Goal: Browse casually

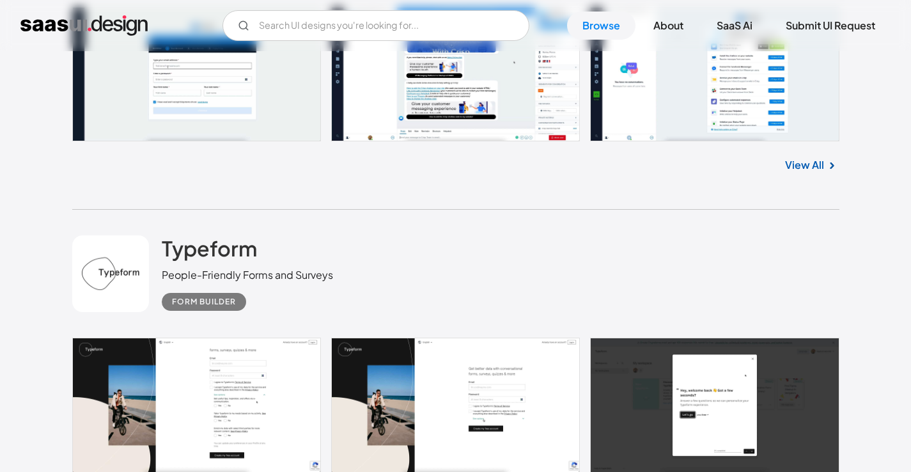
scroll to position [3453, 0]
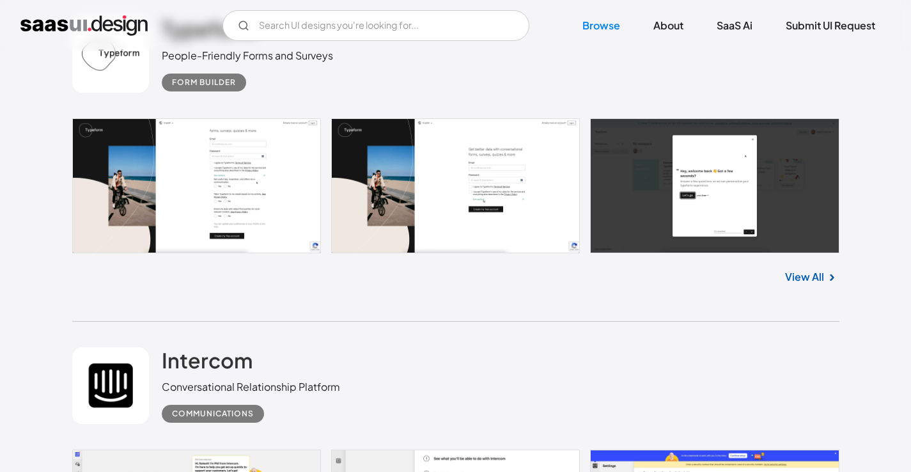
click at [730, 220] on link at bounding box center [455, 185] width 767 height 135
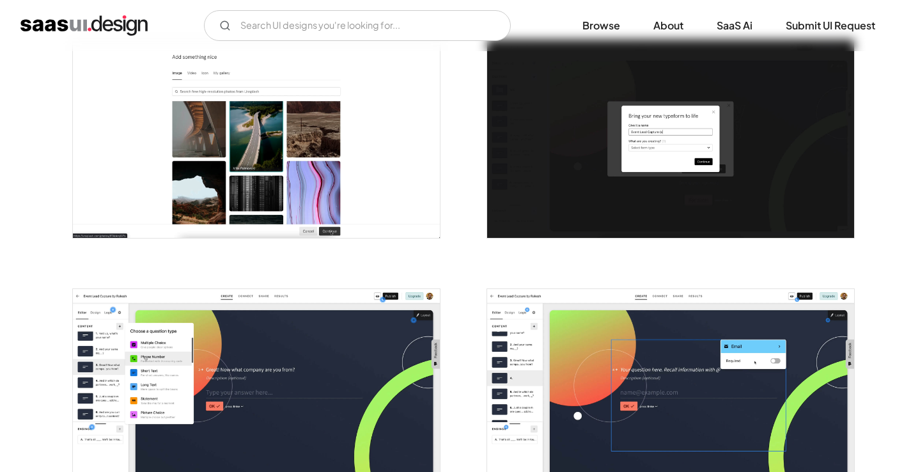
scroll to position [1511, 0]
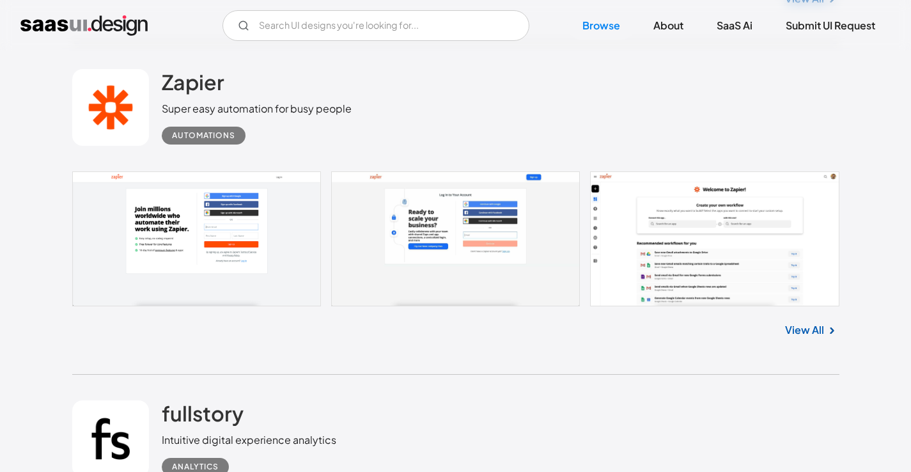
scroll to position [31554, 0]
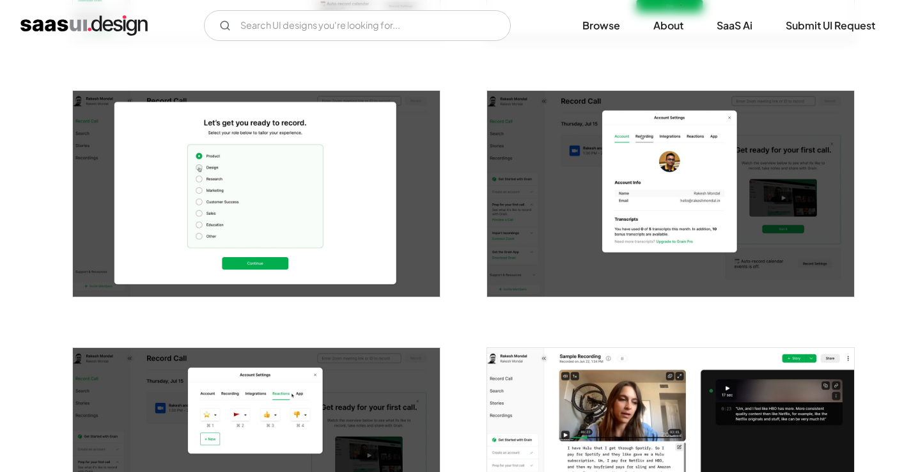
scroll to position [604, 0]
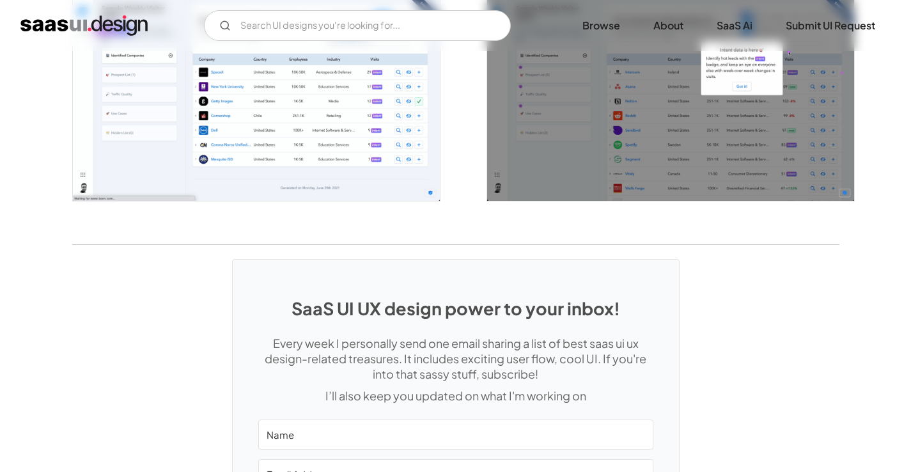
scroll to position [2335, 0]
